Goal: Navigation & Orientation: Find specific page/section

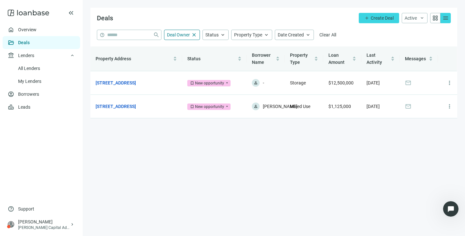
click at [31, 27] on link "Overview" at bounding box center [27, 29] width 18 height 5
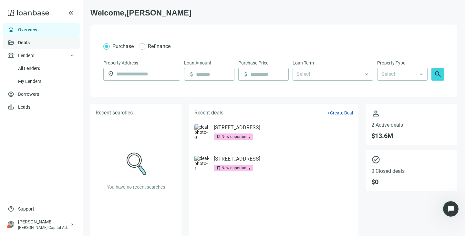
click at [26, 42] on link "Deals" at bounding box center [24, 42] width 12 height 5
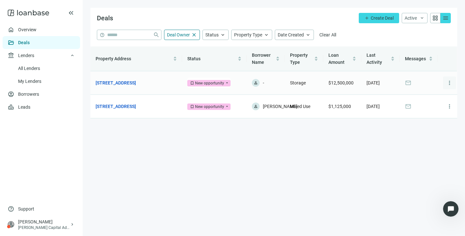
click at [451, 83] on span "more_vert" at bounding box center [449, 83] width 6 height 6
click at [72, 224] on span "keyboard_arrow_right" at bounding box center [72, 224] width 5 height 5
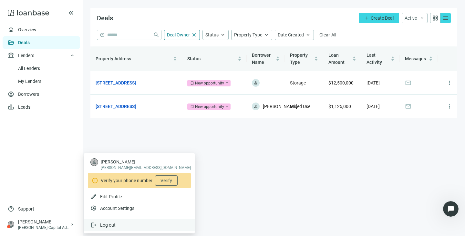
click at [104, 223] on span "Log out" at bounding box center [107, 225] width 15 height 5
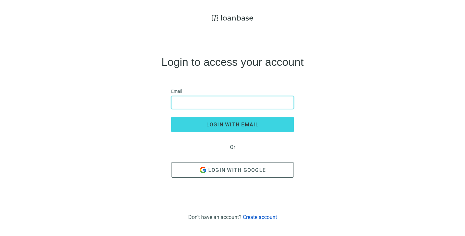
click at [214, 101] on input "email" at bounding box center [232, 102] width 114 height 12
type input "**********"
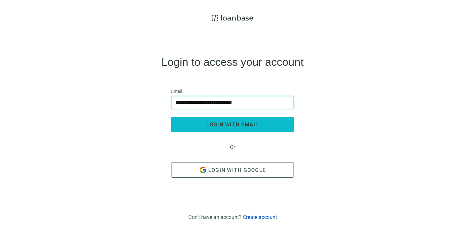
click at [226, 125] on span "login with email" at bounding box center [232, 125] width 53 height 6
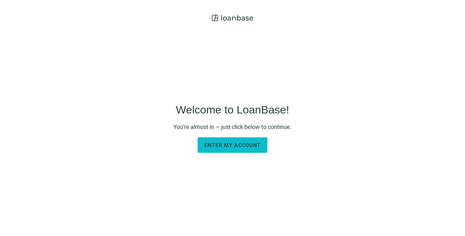
click at [223, 150] on button "Enter my account" at bounding box center [232, 144] width 70 height 15
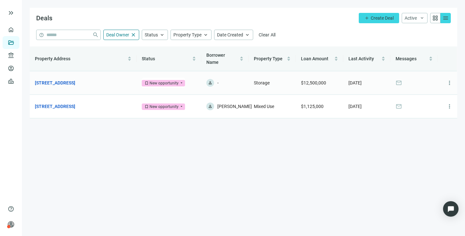
click at [398, 80] on span "mail" at bounding box center [398, 83] width 6 height 6
click at [399, 80] on span "mail" at bounding box center [398, 83] width 6 height 6
click at [286, 149] on main "Deals add Create Deal Active keyboard_arrow_down grid_view menu help close Deal…" at bounding box center [243, 118] width 443 height 236
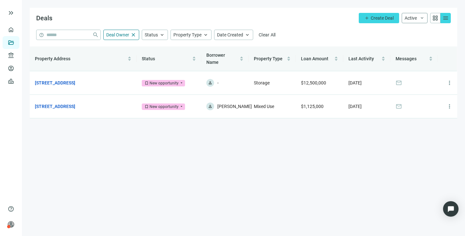
click at [422, 17] on span "keyboard_arrow_down" at bounding box center [421, 17] width 5 height 5
click at [402, 56] on span "Messages" at bounding box center [405, 58] width 21 height 5
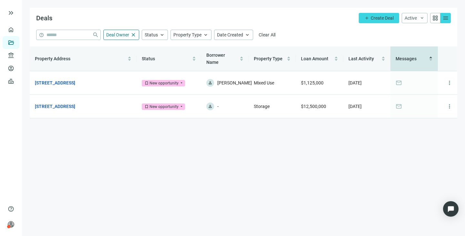
click at [406, 56] on span "Messages" at bounding box center [405, 58] width 21 height 5
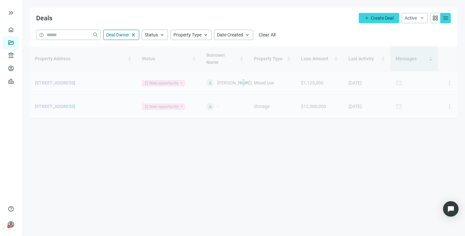
click at [406, 54] on div at bounding box center [243, 82] width 427 height 72
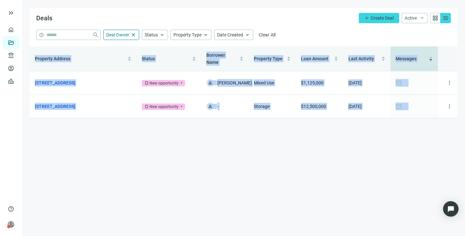
click at [389, 145] on main "Deals add Create Deal Active keyboard_arrow_down grid_view menu Active Archive …" at bounding box center [243, 118] width 443 height 236
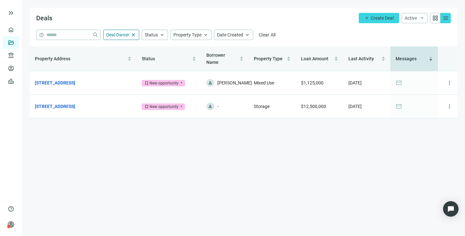
drag, startPoint x: 386, startPoint y: 145, endPoint x: 375, endPoint y: 158, distance: 17.0
click at [385, 145] on main "Deals add Create Deal Active keyboard_arrow_down grid_view menu Active Archive …" at bounding box center [243, 118] width 443 height 236
click at [16, 30] on link "Overview" at bounding box center [25, 29] width 19 height 5
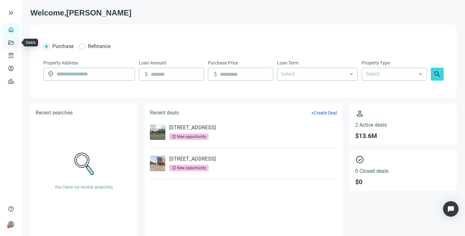
click at [16, 41] on link "Deals" at bounding box center [22, 42] width 12 height 5
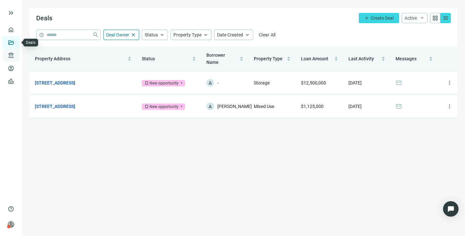
click at [10, 53] on span "account_balance" at bounding box center [10, 55] width 5 height 6
click at [16, 68] on link "Borrowers" at bounding box center [26, 68] width 21 height 5
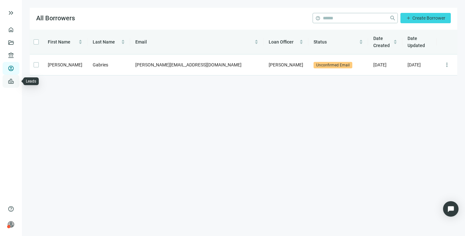
click at [16, 79] on link "Leads" at bounding box center [22, 81] width 13 height 5
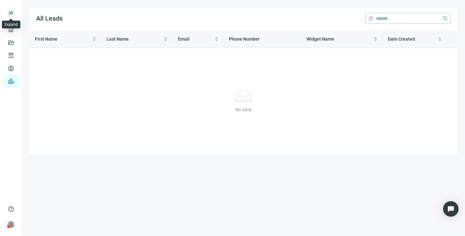
click at [11, 10] on span "keyboard_double_arrow_right" at bounding box center [11, 13] width 8 height 8
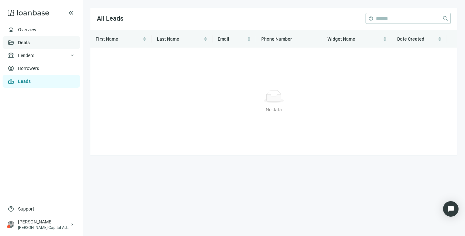
click at [28, 40] on link "Deals" at bounding box center [24, 42] width 12 height 5
